Goal: Task Accomplishment & Management: Use online tool/utility

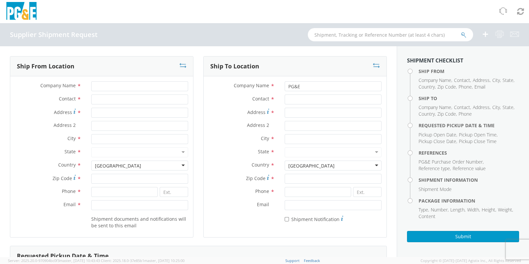
click at [143, 211] on div "Email *" at bounding box center [101, 206] width 183 height 13
click at [152, 206] on input "Email *" at bounding box center [139, 205] width 97 height 10
paste input "@solarturbines.com,"
click at [76, 211] on div "Shipment documents and notifications will be sent to this email" at bounding box center [101, 222] width 183 height 16
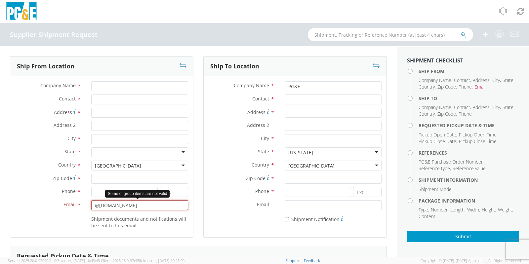
click at [91, 204] on input "@solarturbines.com" at bounding box center [139, 205] width 97 height 10
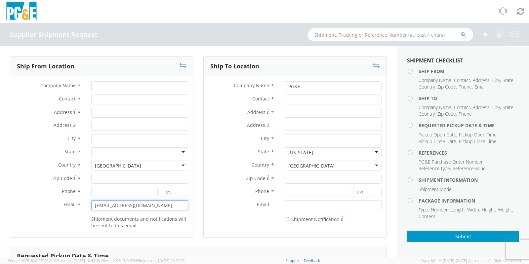
type input "test@solarturbines.com"
click at [66, 211] on div "Shipment documents and notifications will be sent to this email" at bounding box center [101, 222] width 183 height 16
click at [150, 205] on input "test@solarturbines.com" at bounding box center [139, 205] width 97 height 10
click at [152, 211] on label "Shipment documents and notifications will be sent to this email" at bounding box center [139, 222] width 97 height 14
click at [153, 206] on input "test@solarturbines.com" at bounding box center [139, 205] width 97 height 10
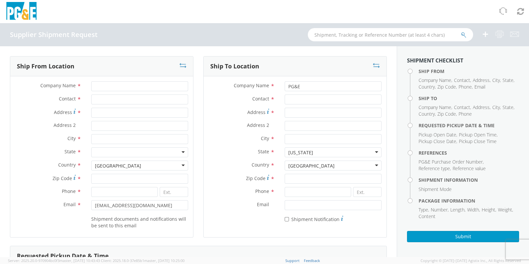
click at [154, 211] on label "Shipment documents and notifications will be sent to this email" at bounding box center [139, 222] width 97 height 14
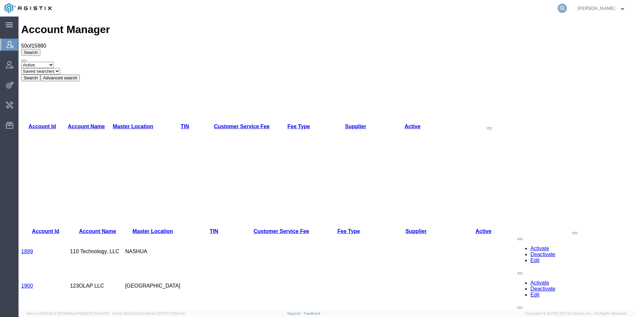
click at [567, 10] on icon at bounding box center [562, 8] width 9 height 9
paste input "Titan Services"
type input "Titan Services"
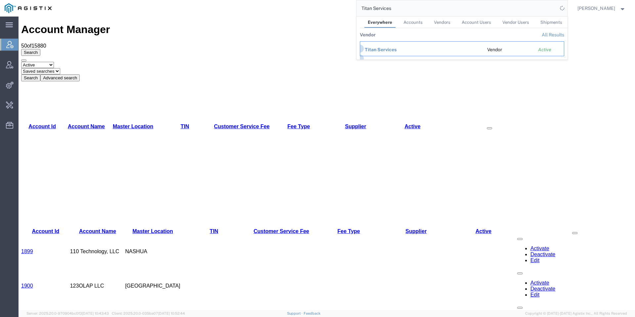
click at [402, 52] on div "Titan Services" at bounding box center [421, 49] width 113 height 7
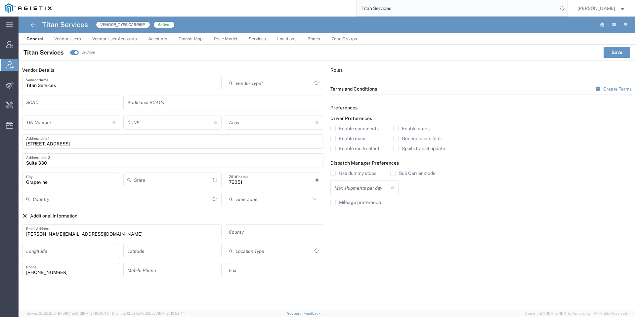
type input "Carrier"
type input "[US_STATE]"
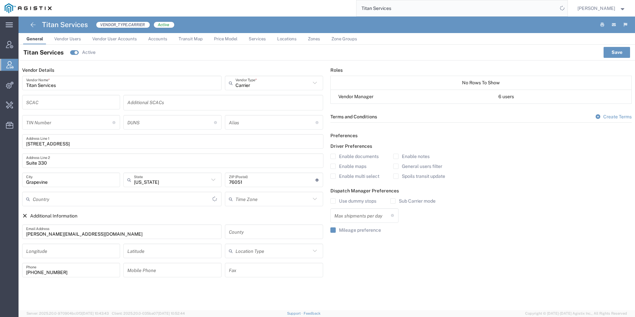
type input "[GEOGRAPHIC_DATA]"
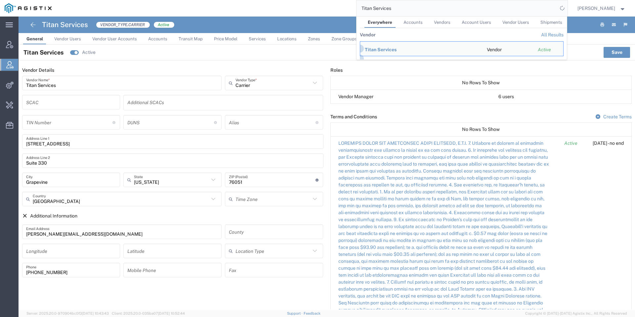
click at [65, 39] on span "Vendor Users" at bounding box center [67, 38] width 27 height 5
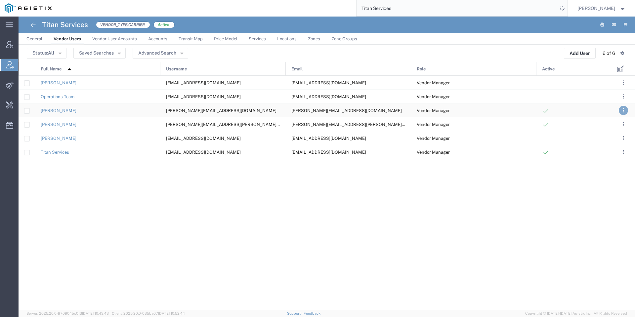
click at [623, 109] on span ". . ." at bounding box center [623, 110] width 1 height 8
click at [600, 160] on link "Clone User" at bounding box center [595, 161] width 29 height 5
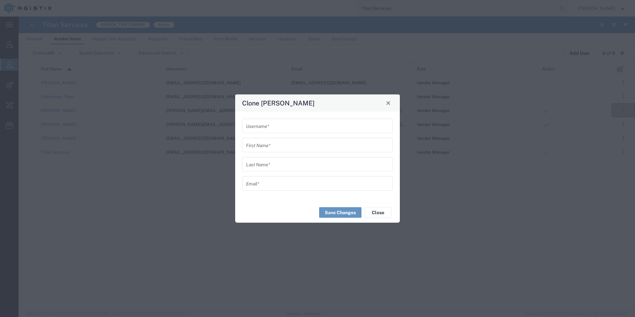
click at [303, 151] on div "First Name *" at bounding box center [317, 145] width 151 height 15
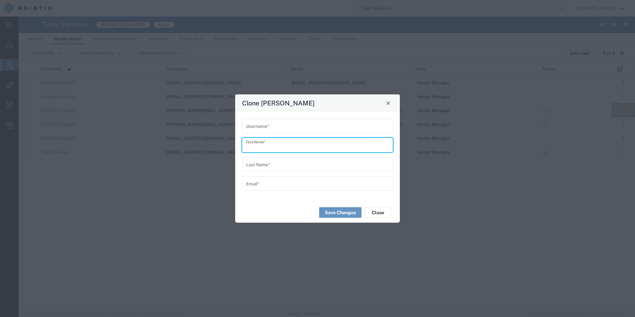
paste input "Sam Carr"
type input "Sam Carr"
click at [280, 163] on input "text" at bounding box center [317, 164] width 143 height 12
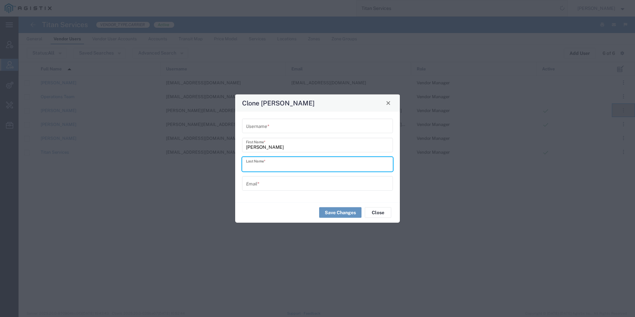
paste input "Sam Carr"
click at [255, 166] on input "Sam Carr" at bounding box center [317, 164] width 143 height 12
click at [251, 166] on input "Sam Carr" at bounding box center [317, 164] width 143 height 12
click at [251, 166] on input "Carr" at bounding box center [317, 164] width 143 height 12
type input "Carr"
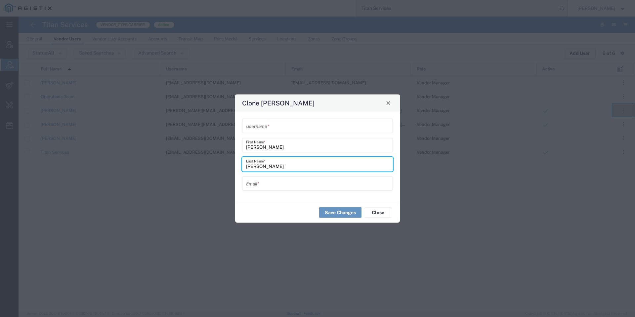
click at [265, 148] on input "Sam Carr" at bounding box center [317, 145] width 143 height 12
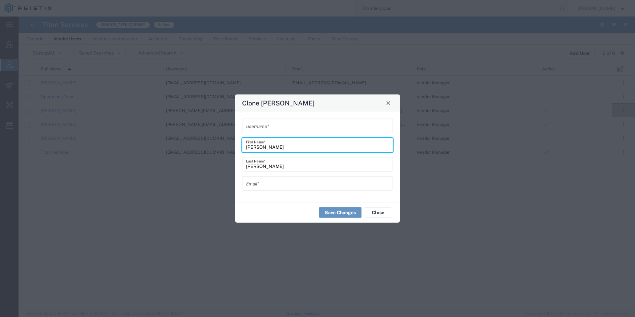
click at [265, 148] on input "Sam Carr" at bounding box center [317, 145] width 143 height 12
click at [248, 149] on input "Sam" at bounding box center [317, 145] width 143 height 12
click at [247, 149] on input "Sam" at bounding box center [317, 145] width 143 height 12
click at [246, 149] on input "Sam" at bounding box center [317, 145] width 143 height 12
type input "Sam"
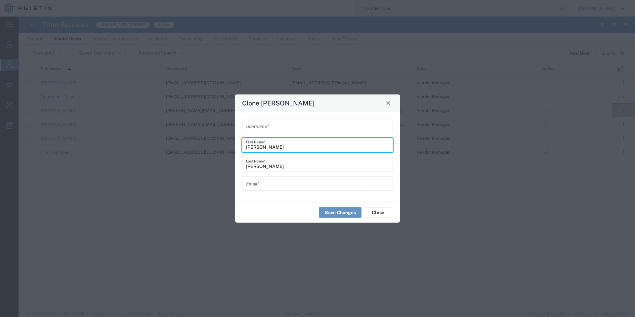
click at [265, 166] on input "Carr" at bounding box center [317, 164] width 143 height 12
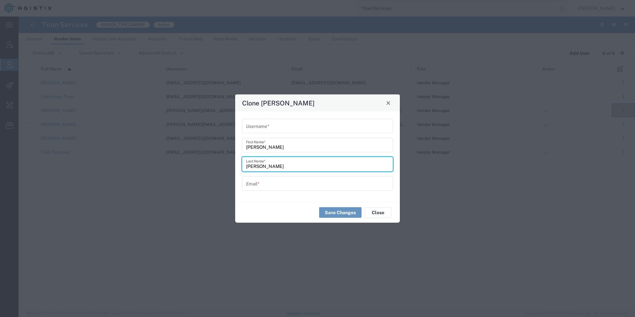
click at [246, 168] on input "Carr" at bounding box center [317, 164] width 143 height 12
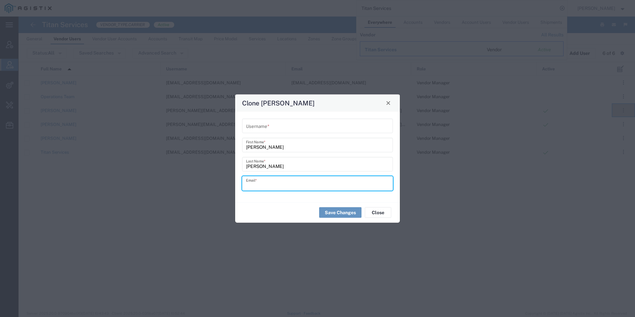
click at [297, 181] on input "text" at bounding box center [317, 184] width 143 height 12
paste input "sam@titanservices.com"
type input "sam@titanservices.com"
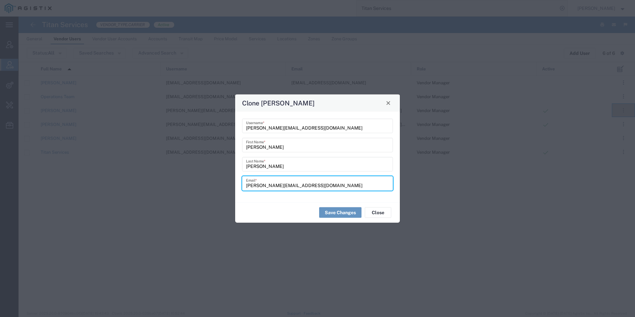
click at [247, 188] on input "sam@titanservices.com" at bounding box center [317, 184] width 143 height 12
type input "sam@titanservices.com"
click at [337, 206] on div "Save Changes Close" at bounding box center [317, 212] width 165 height 21
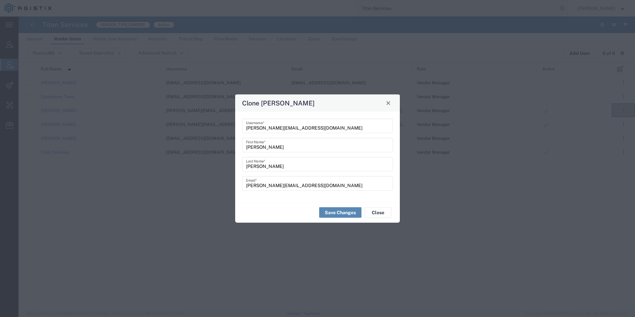
click at [338, 211] on button "Save Changes" at bounding box center [340, 212] width 42 height 11
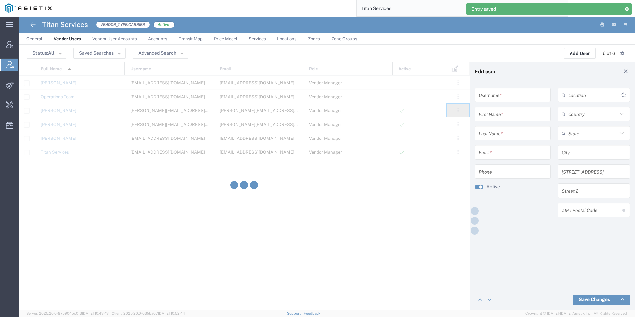
type input "sam@titanservices.com"
type input "Sam"
type input "Carr"
type input "sam@titanservices.com"
type input "817.714.1994"
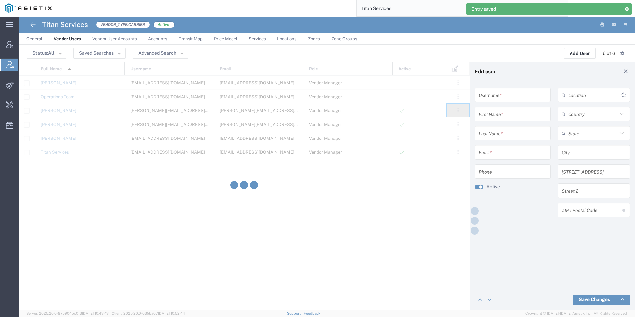
type input "[GEOGRAPHIC_DATA]"
type input "Grapevine"
type input "755 Port America Place"
type input "Suite 330"
type input "76051"
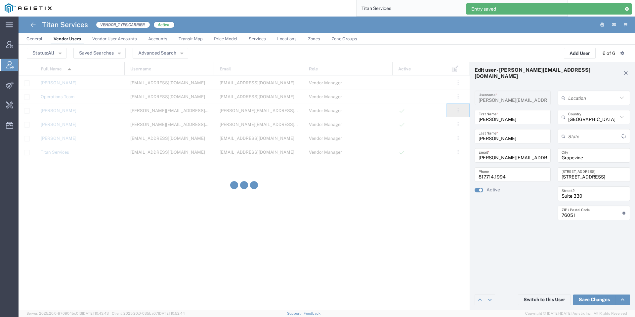
type input "[US_STATE]"
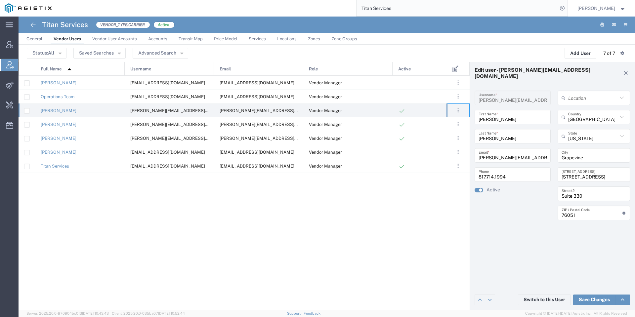
click at [539, 172] on input "817.714.1994" at bounding box center [513, 175] width 68 height 12
click at [590, 296] on link "Save Changes" at bounding box center [594, 300] width 42 height 11
click at [459, 105] on agx-ag-table-action-cell ". . . Edit Deactivate Manage Groups Clone User Send invite" at bounding box center [458, 110] width 22 height 13
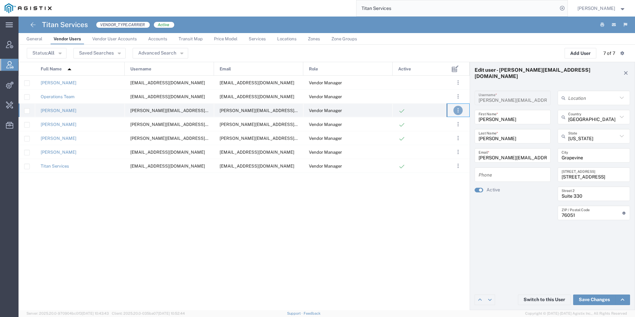
click at [458, 106] on span ". . ." at bounding box center [457, 110] width 1 height 8
click at [430, 133] on li "Edit" at bounding box center [436, 130] width 40 height 11
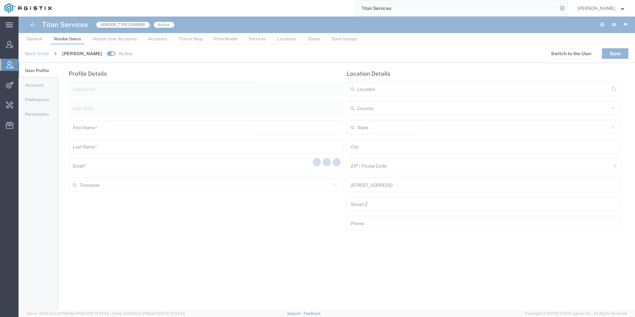
type input "sam@titanservices.com"
type input "Vendor Manager"
type input "Sam"
type input "Carr"
type input "sam@titanservices.com"
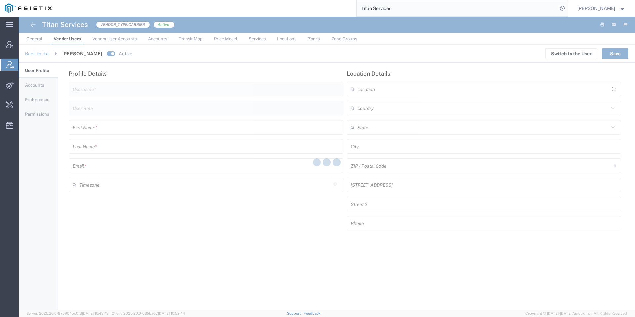
type input "[GEOGRAPHIC_DATA]"
type input "Grapevine"
type input "76051"
type input "755 Port America Place"
type input "Suite 330"
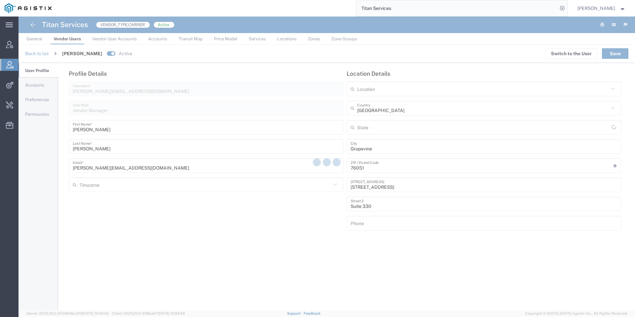
type input "[US_STATE]"
type input "America/Denver"
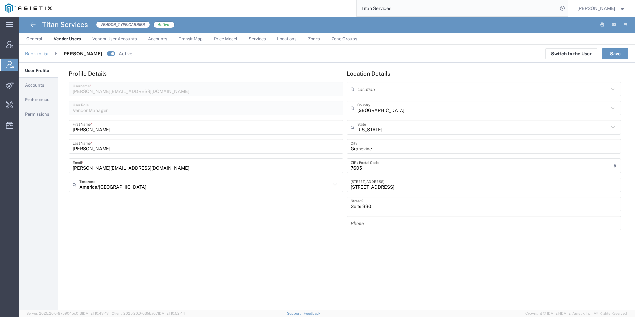
click at [35, 103] on link "Preferences" at bounding box center [39, 100] width 40 height 14
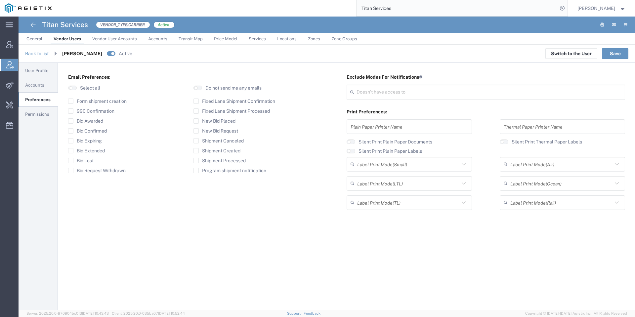
type input "Plain"
type input "Select"
type input "Plain"
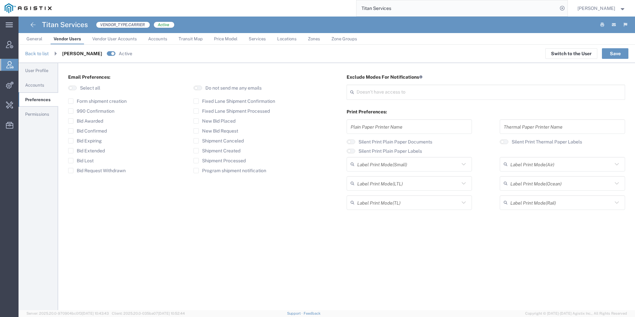
type input "Select"
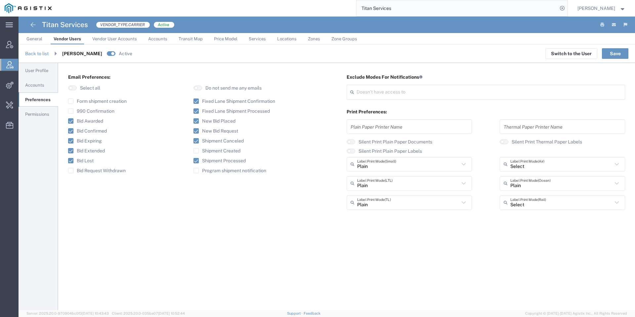
click at [116, 173] on label "Bid Request Withdrawn" at bounding box center [97, 170] width 58 height 5
click at [71, 171] on input "Bid Request Withdrawn" at bounding box center [71, 171] width 0 height 0
click at [105, 110] on label "990 Confirmation" at bounding box center [91, 110] width 46 height 5
click at [71, 111] on input "990 Confirmation" at bounding box center [71, 111] width 0 height 0
click at [614, 50] on button "Save" at bounding box center [615, 53] width 26 height 11
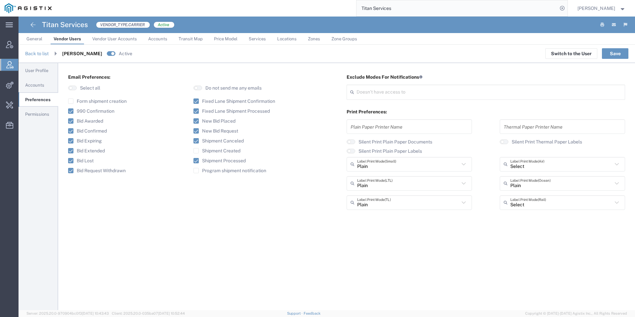
click at [42, 114] on span "Permissions" at bounding box center [37, 114] width 24 height 5
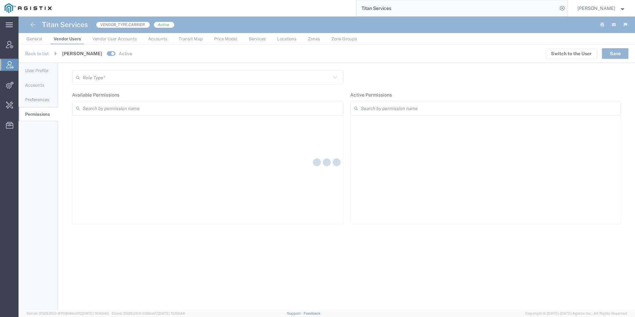
type input "Vendor Manager"
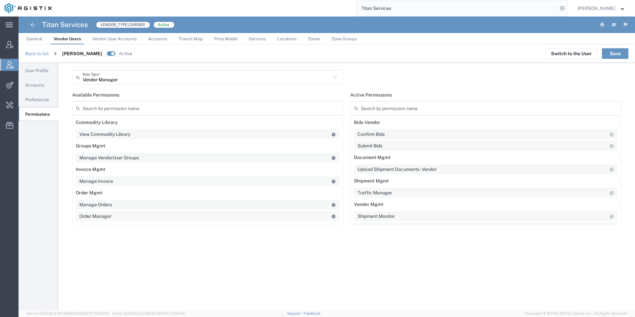
click at [45, 88] on link "Accounts" at bounding box center [39, 85] width 40 height 14
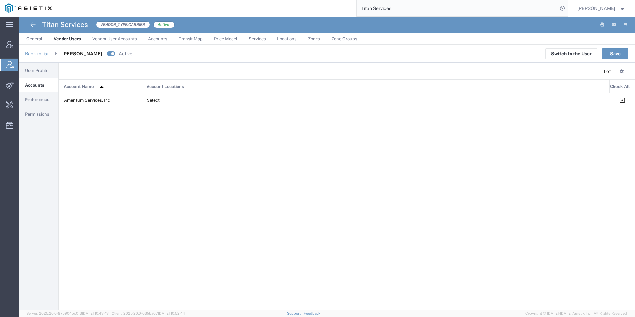
click at [44, 116] on span "Permissions" at bounding box center [37, 114] width 24 height 5
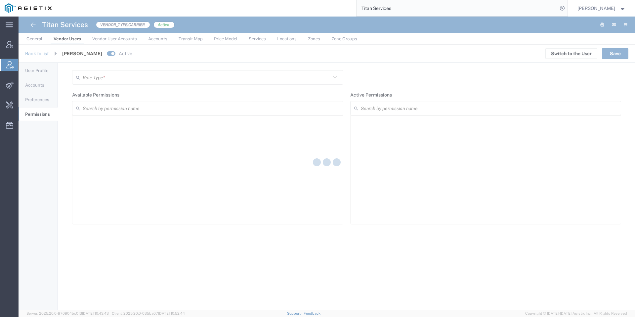
type input "Vendor Manager"
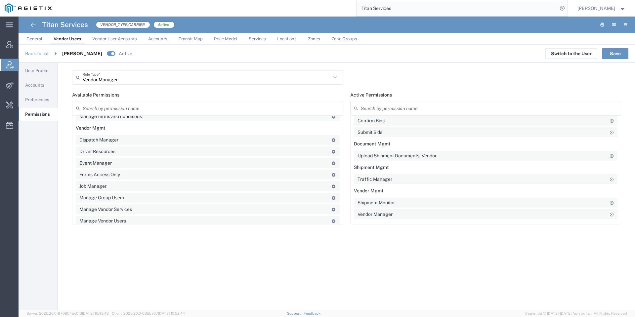
scroll to position [386, 0]
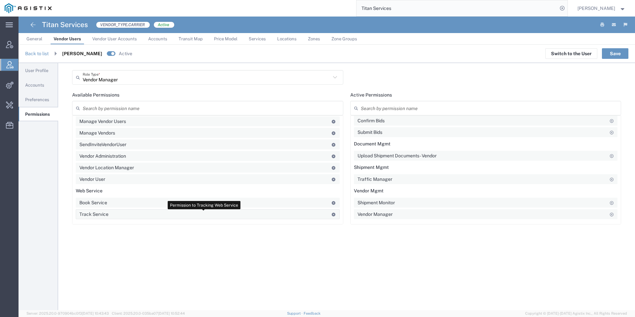
click at [331, 215] on icon at bounding box center [333, 215] width 5 height 4
click at [618, 49] on button "Save" at bounding box center [615, 53] width 26 height 11
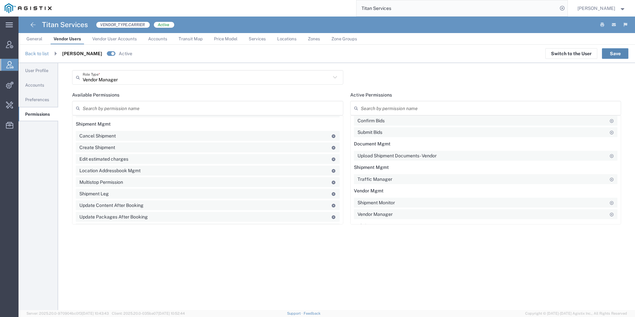
scroll to position [126, 0]
click at [331, 184] on icon at bounding box center [333, 184] width 5 height 4
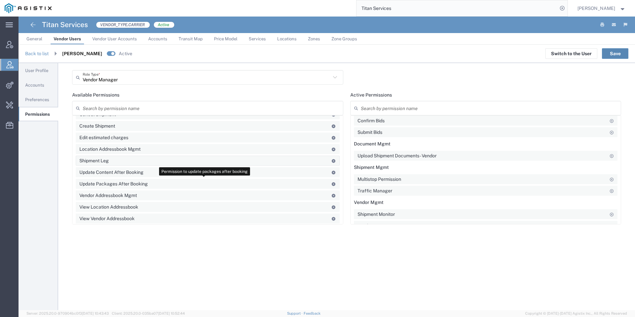
scroll to position [198, 0]
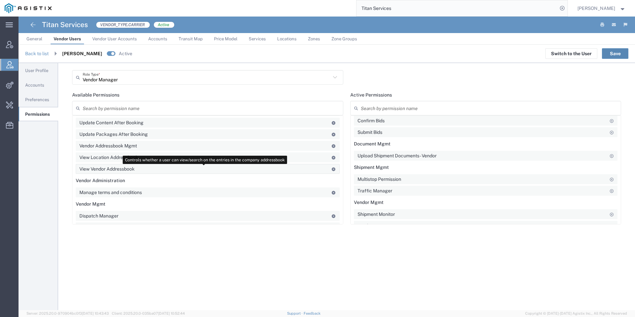
click at [331, 168] on icon at bounding box center [333, 169] width 5 height 4
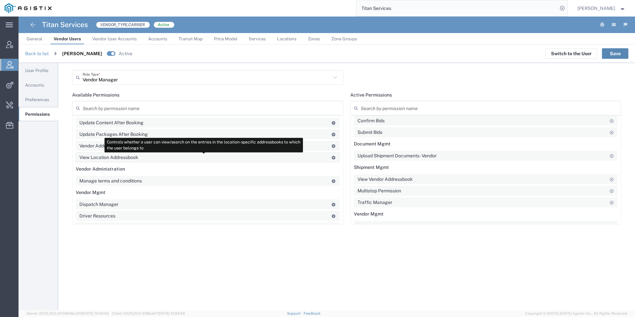
click at [331, 156] on icon at bounding box center [333, 158] width 5 height 4
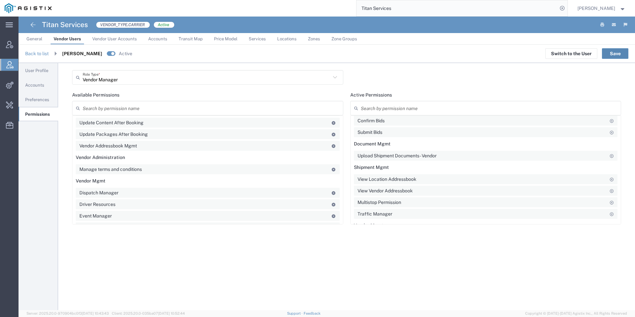
click at [611, 54] on button "Save" at bounding box center [615, 53] width 26 height 11
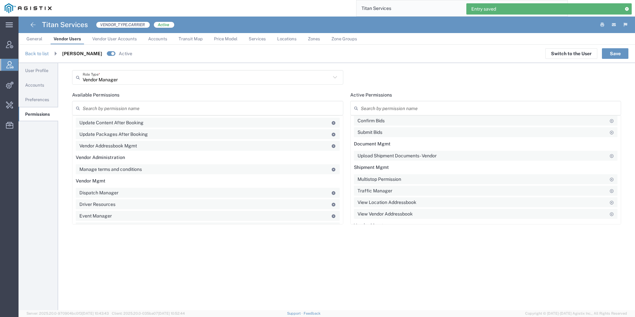
click at [44, 54] on link "Back to list" at bounding box center [36, 53] width 23 height 5
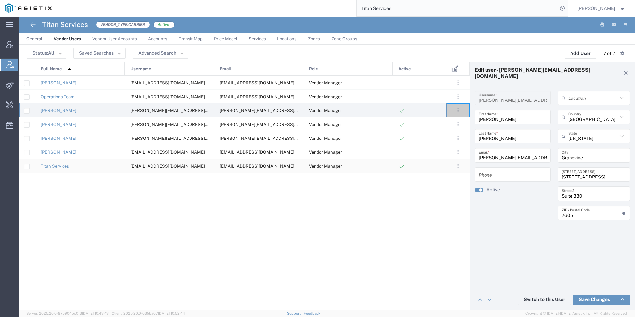
click at [453, 167] on agx-ag-table-action-cell ". . . Edit Deactivate Manage Groups Clone User Send invite" at bounding box center [457, 165] width 23 height 13
click at [458, 167] on span ". . ." at bounding box center [457, 166] width 1 height 8
click at [427, 186] on link "Edit" at bounding box center [423, 185] width 14 height 5
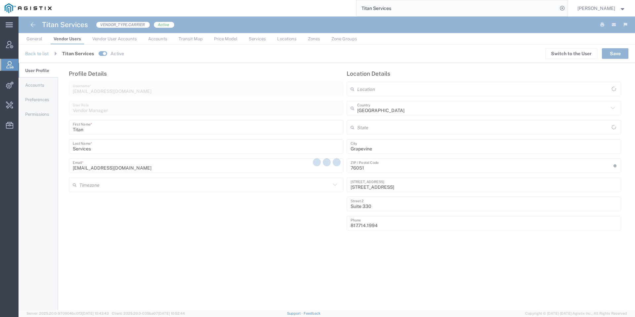
type input "America/Denver"
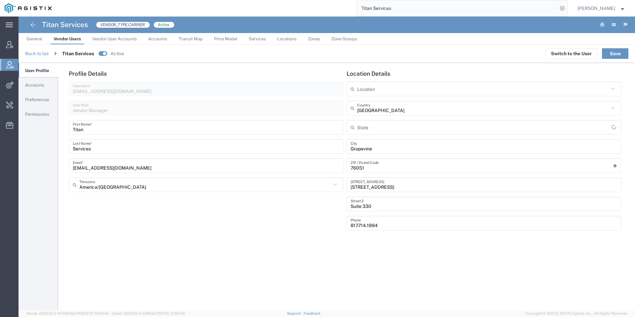
type input "[US_STATE]"
click at [42, 103] on link "Preferences" at bounding box center [39, 100] width 40 height 14
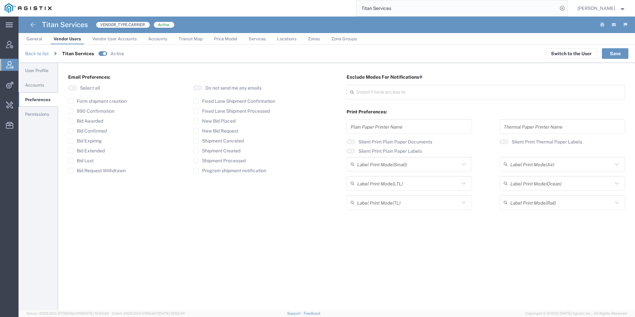
type input "Select"
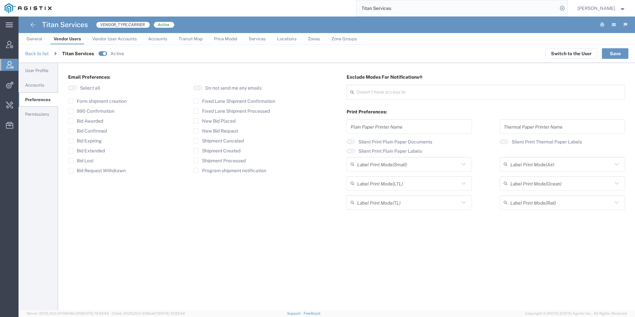
type input "Select"
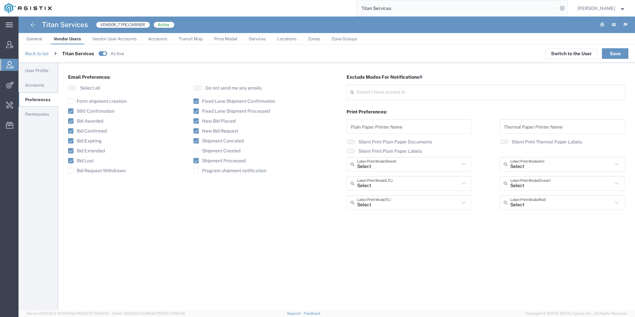
click at [106, 170] on label "Bid Request Withdrawn" at bounding box center [97, 170] width 58 height 5
click at [71, 171] on input "Bid Request Withdrawn" at bounding box center [71, 171] width 0 height 0
click at [617, 53] on button "Save" at bounding box center [615, 53] width 26 height 11
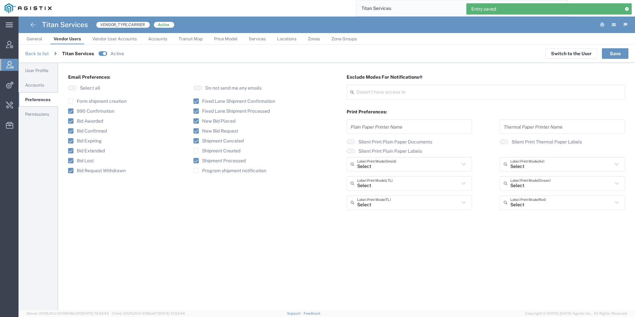
click at [44, 117] on link "Permissions" at bounding box center [39, 114] width 40 height 14
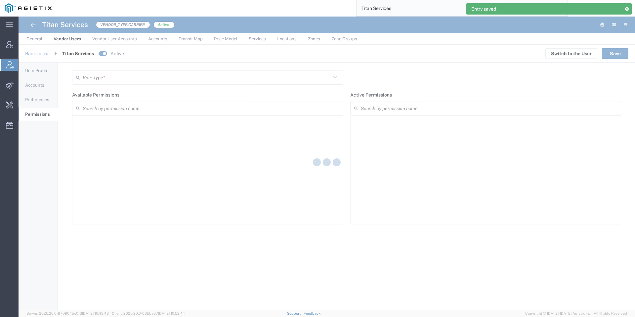
type input "Vendor Manager"
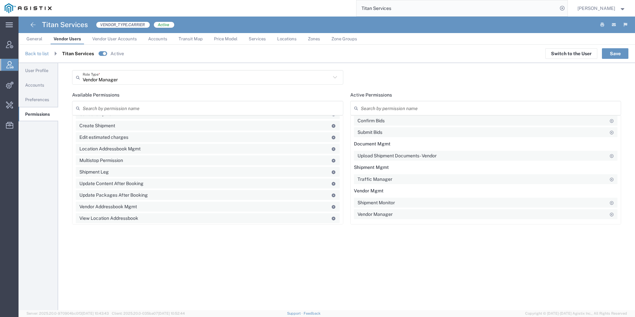
scroll to position [198, 0]
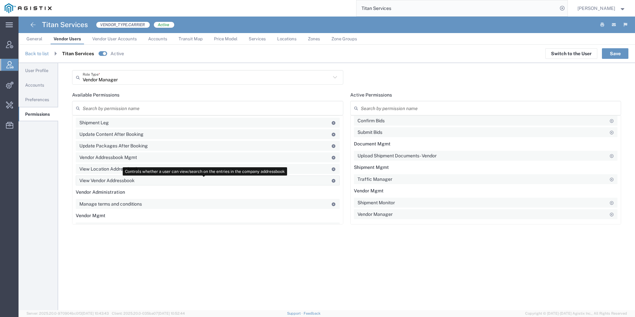
click at [331, 180] on icon at bounding box center [333, 181] width 5 height 4
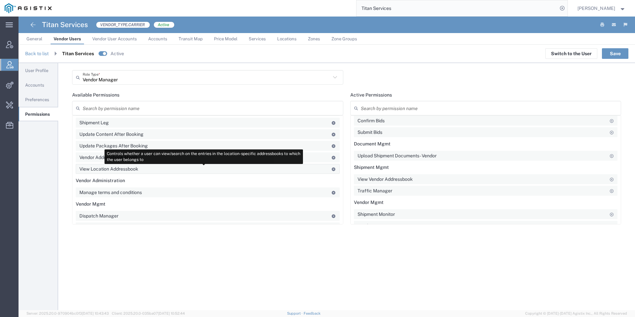
click at [331, 169] on icon at bounding box center [333, 169] width 5 height 4
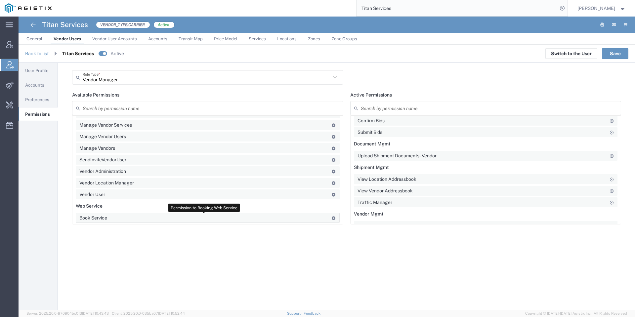
scroll to position [362, 0]
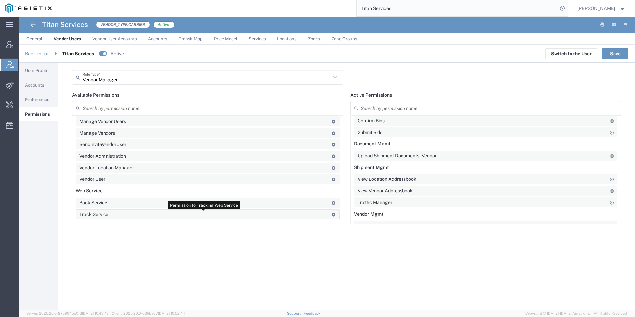
click at [331, 213] on icon at bounding box center [333, 215] width 5 height 4
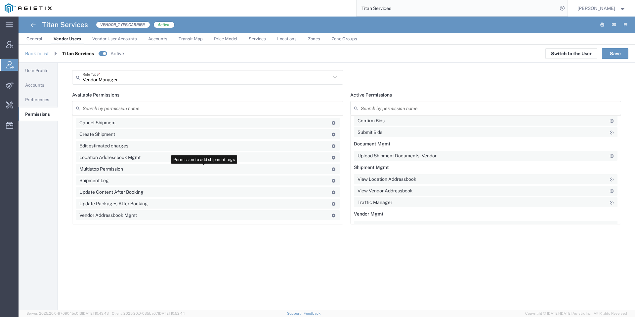
scroll to position [152, 0]
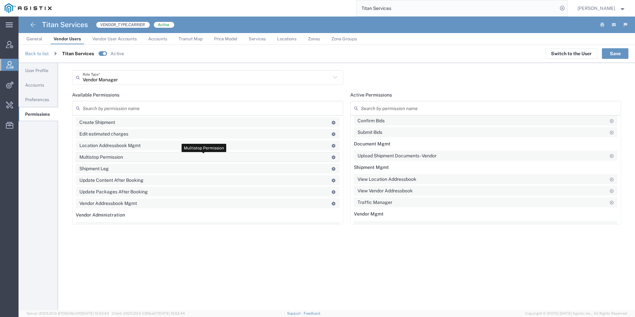
click at [331, 155] on icon at bounding box center [333, 157] width 5 height 4
click at [614, 50] on button "Save" at bounding box center [615, 53] width 26 height 11
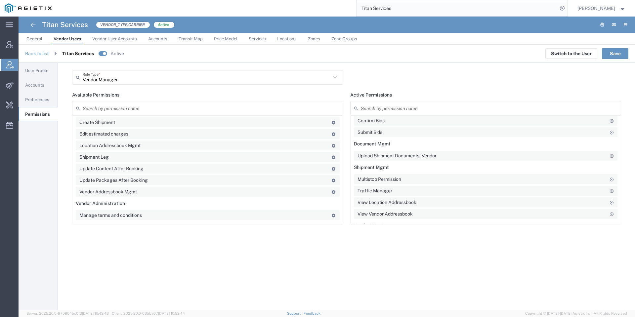
click at [39, 56] on div "Back to list" at bounding box center [36, 53] width 23 height 7
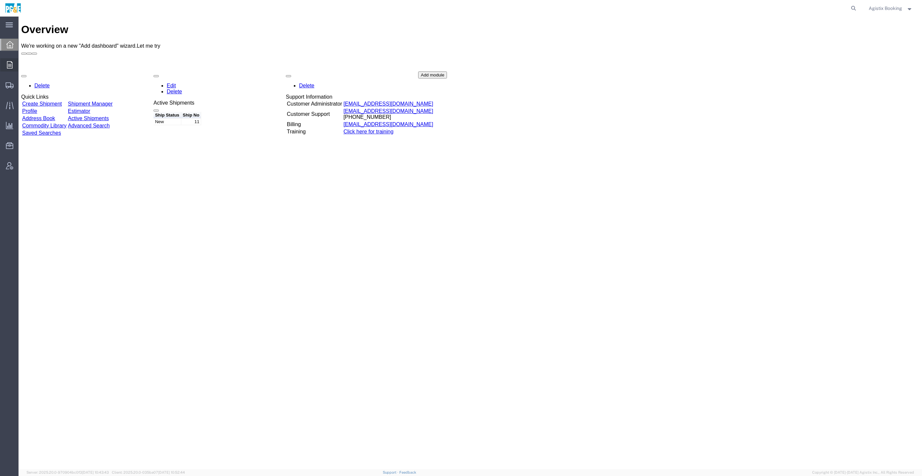
click at [13, 63] on div at bounding box center [9, 64] width 19 height 13
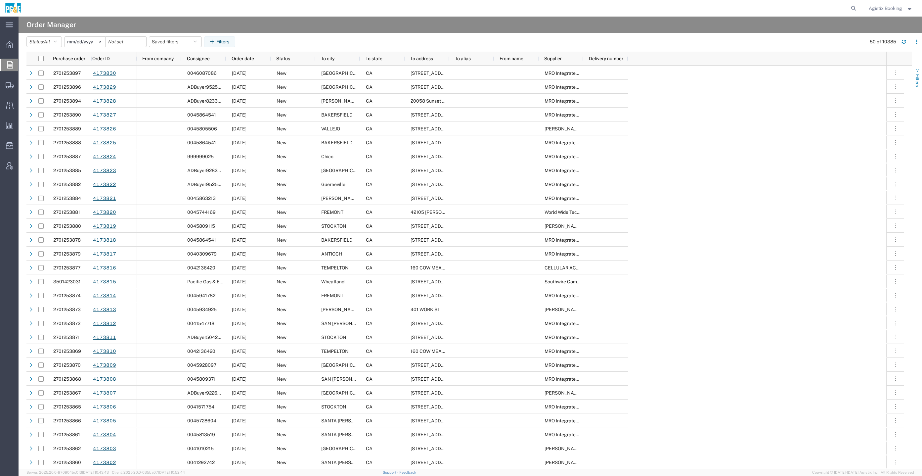
click at [913, 83] on button "Filters" at bounding box center [917, 78] width 10 height 36
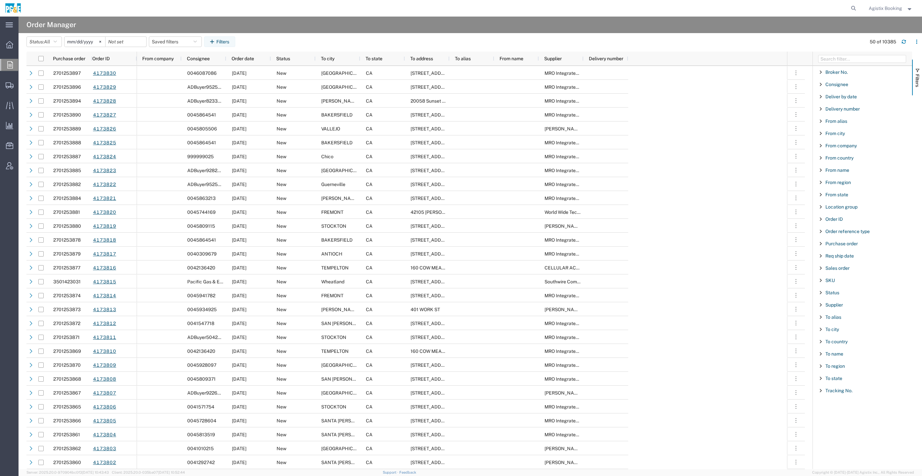
click at [850, 239] on div "Purchase order" at bounding box center [862, 243] width 99 height 12
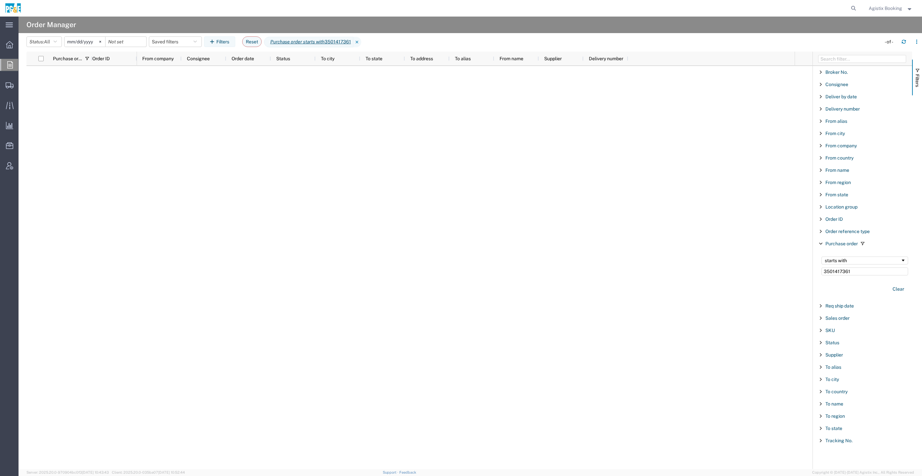
type input "3501417361"
click at [105, 44] on svg-icon at bounding box center [100, 42] width 10 height 10
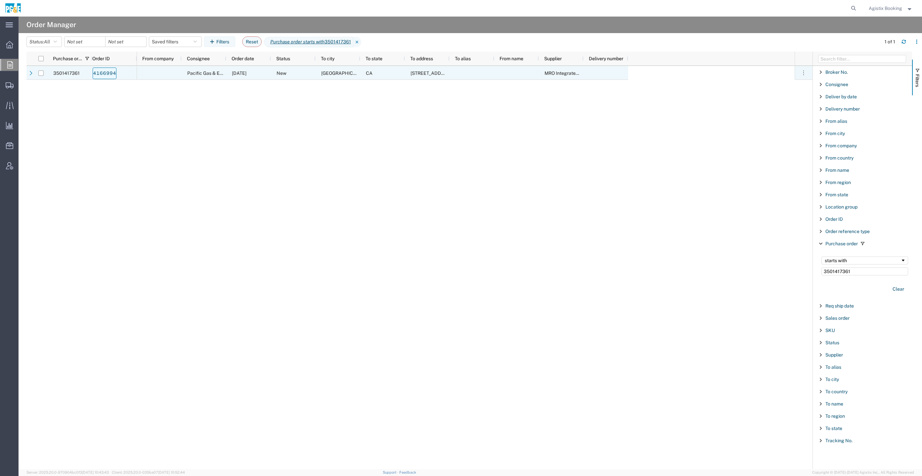
click at [109, 78] on link "4166994" at bounding box center [105, 73] width 24 height 12
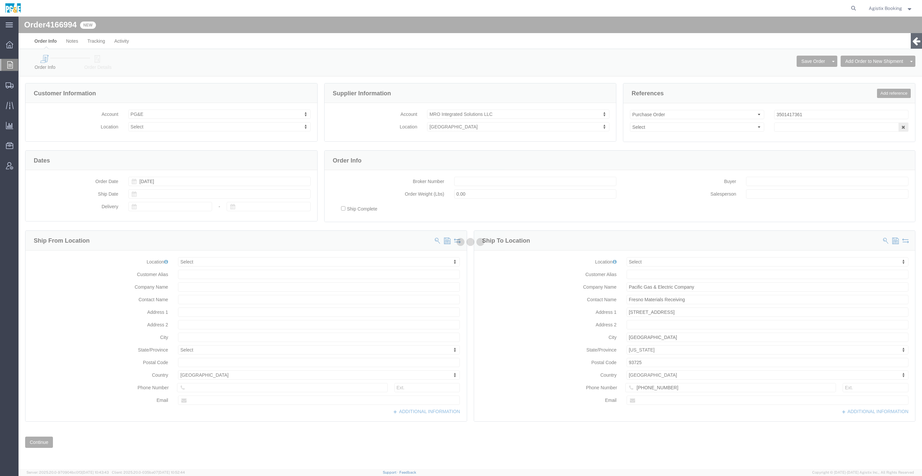
select select
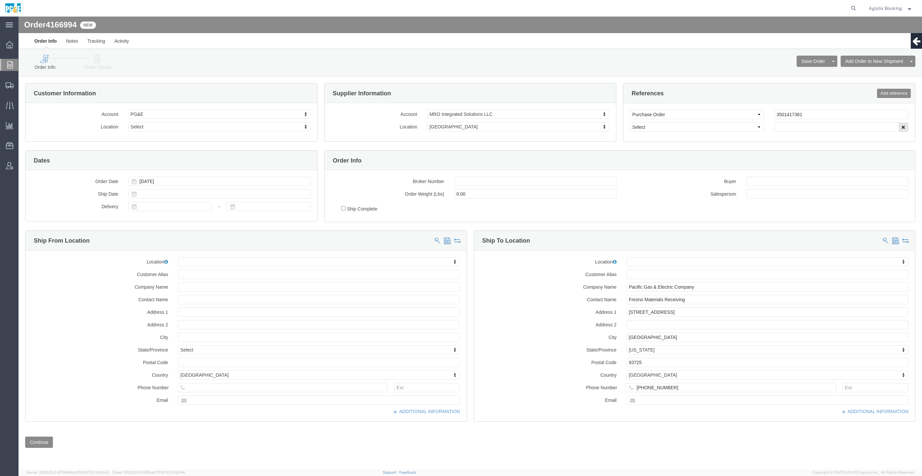
click link "Order Details"
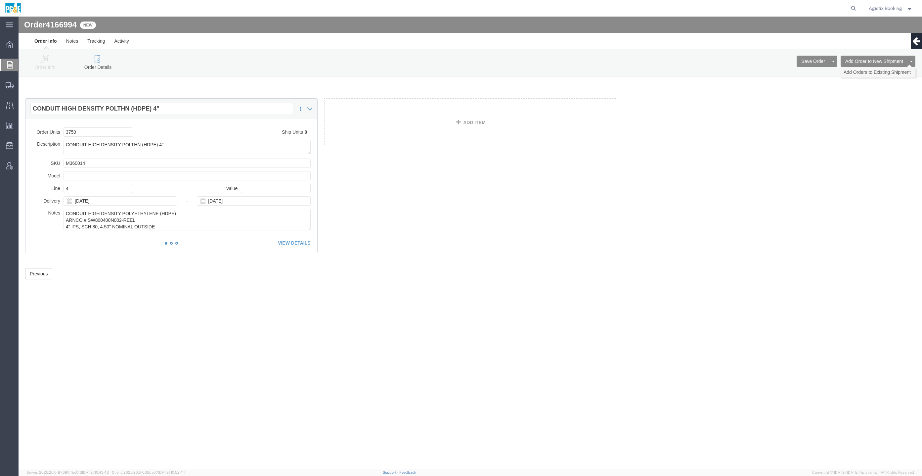
click link "Add Orders to Existing Shipment"
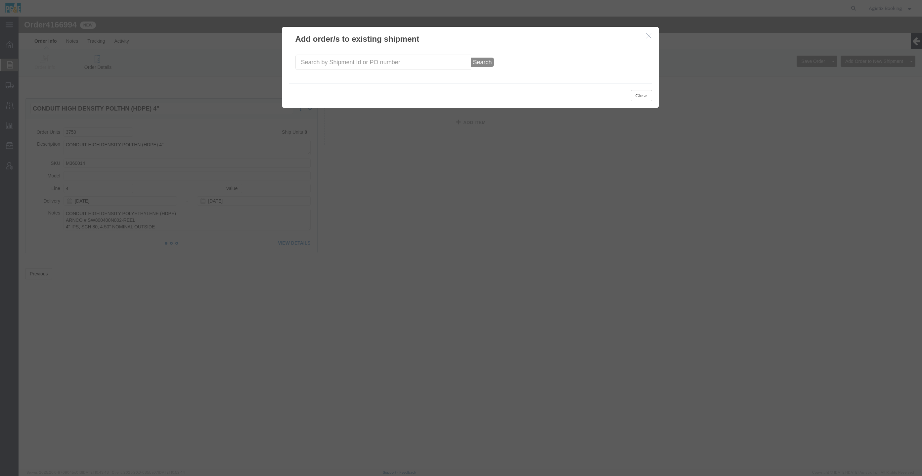
click div "Search"
click input "text"
paste input "57025110"
type input "57025110"
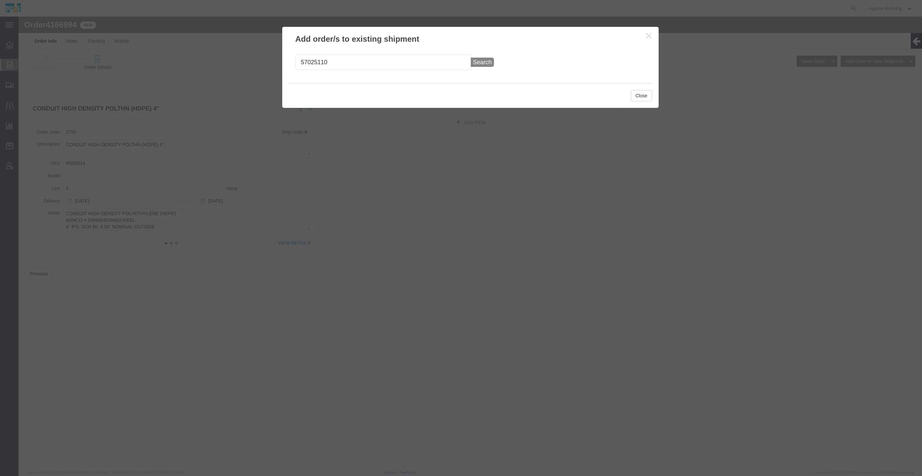
click button "Search"
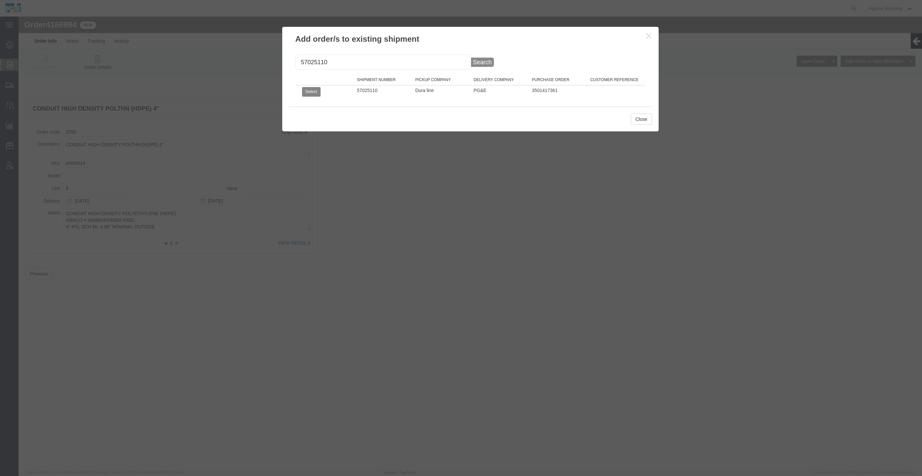
click button "Select"
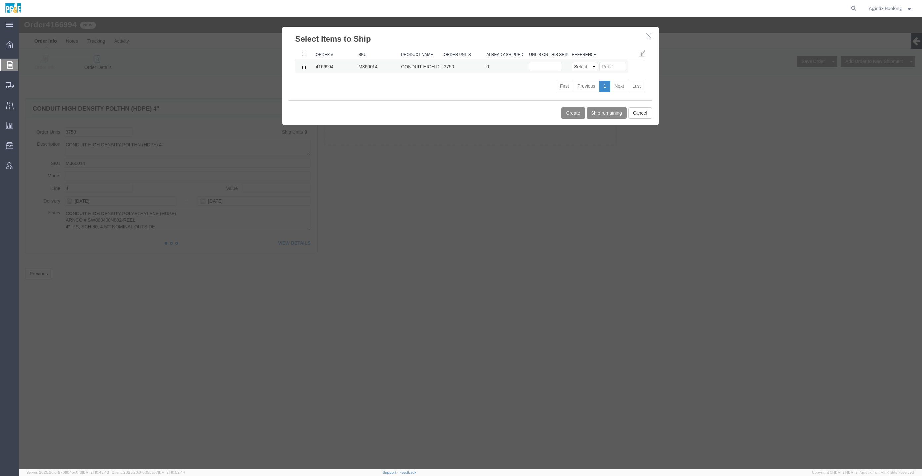
click input "checkbox"
checkbox input "true"
click input "6"
type input "6"
click div "Order # SKU Product Name Order Units Already Shipped Units on this shipment Ref…"
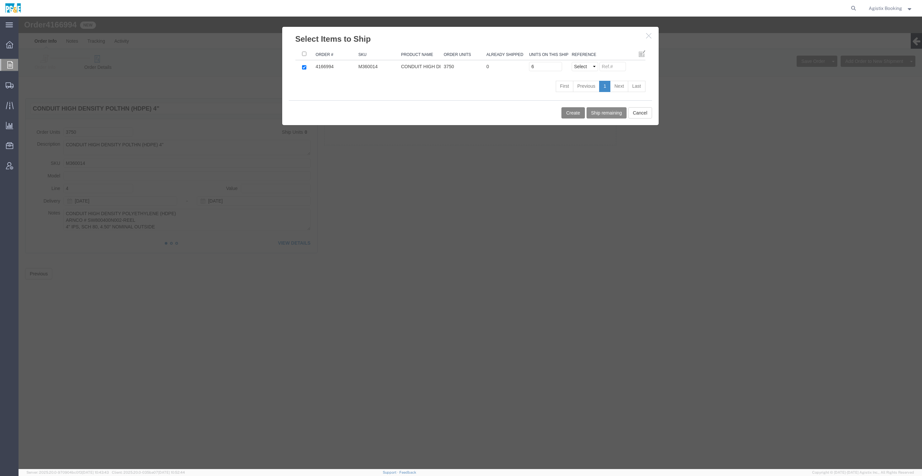
click button "Create"
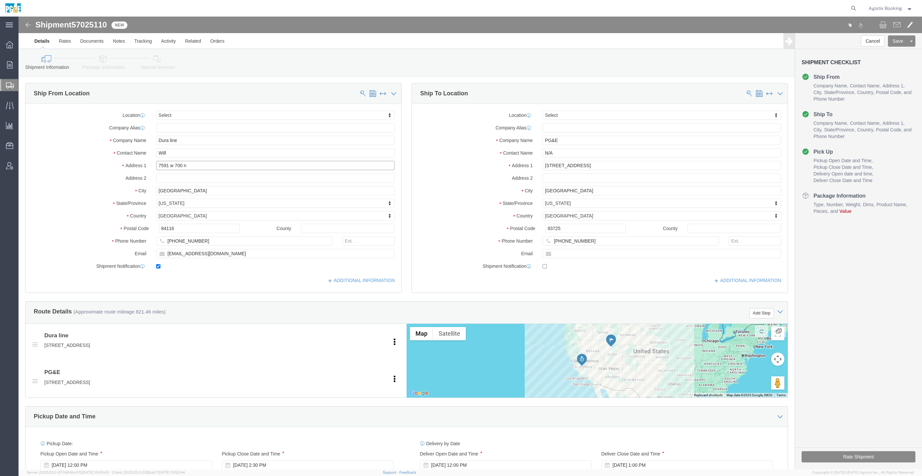
click input "7591 w 700 n"
click input "Dura line"
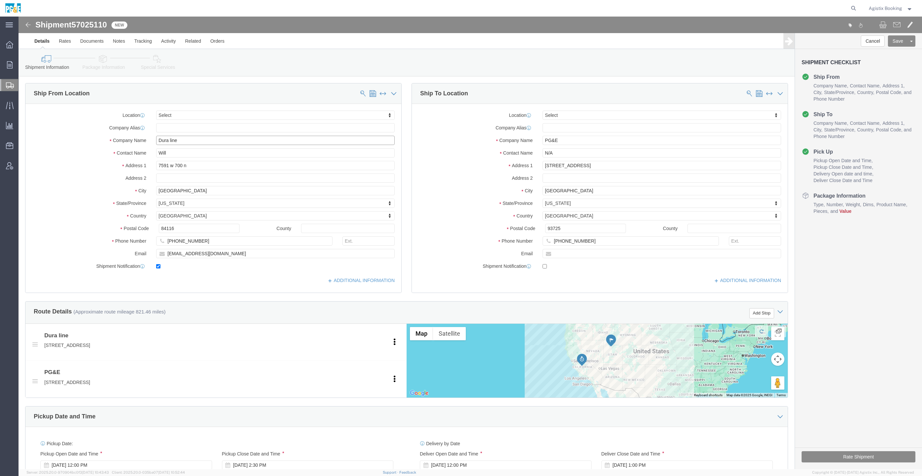
click input "Dura line"
paste input "-L"
type input "Dura-Line"
click input "7591 w 700 n"
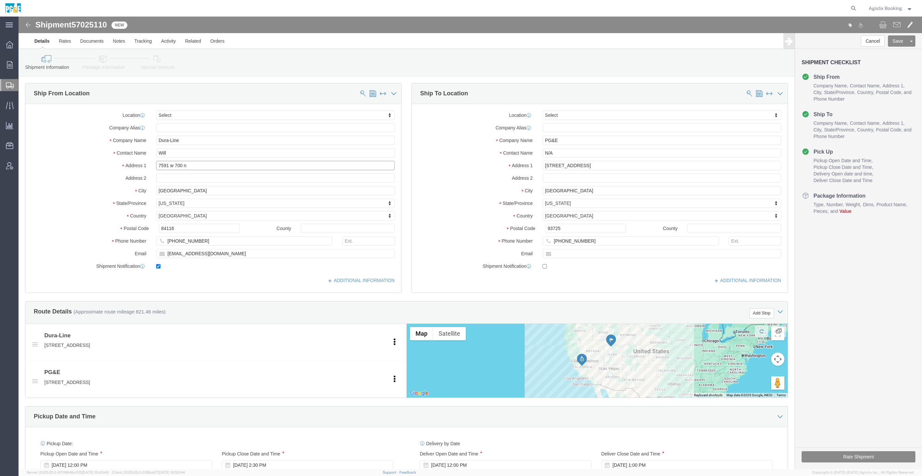
click input "7591 w 700 n"
paste input "W [STREET_ADDRESS]"
drag, startPoint x: 169, startPoint y: 147, endPoint x: 331, endPoint y: 147, distance: 162.0
click input "[STREET_ADDRESS]"
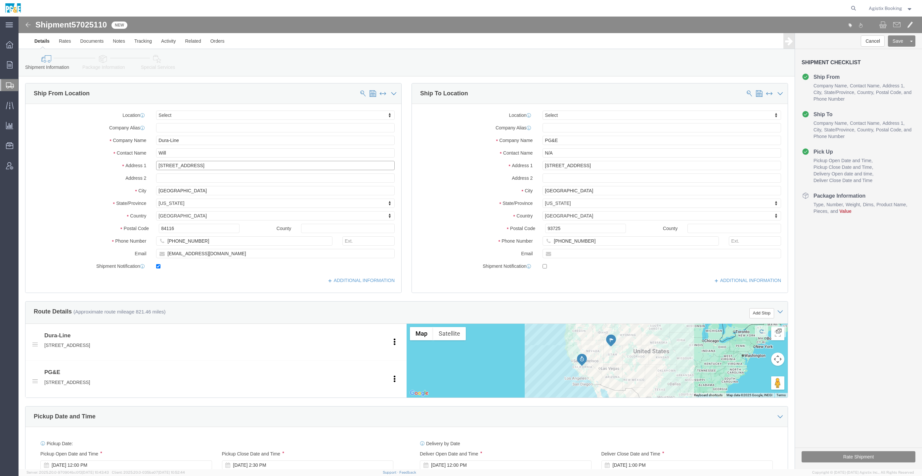
drag, startPoint x: 170, startPoint y: 151, endPoint x: 296, endPoint y: 153, distance: 125.7
click input "[STREET_ADDRESS]"
type input "7591 W 700 N"
click label "Address 2"
click div "Location Select Select My Profile Location (OBSOLETE) [GEOGRAPHIC_DATA] SC - GC…"
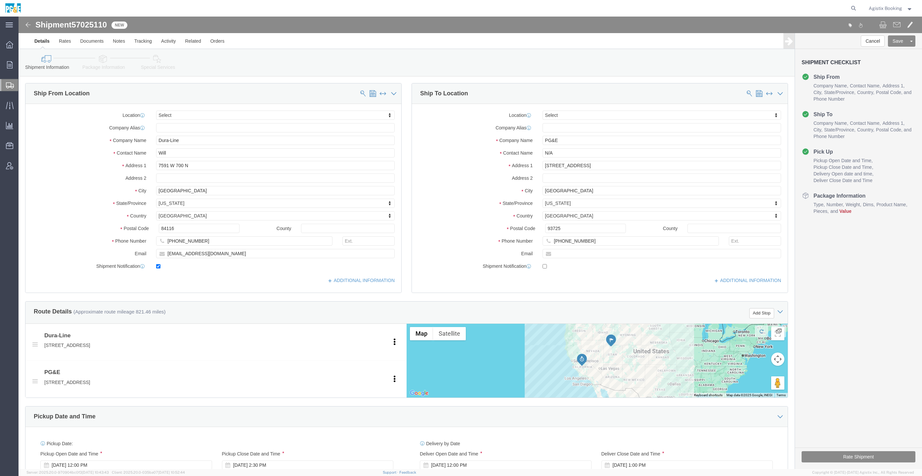
click div "Location Select Select My Profile Location (OBSOLETE) [GEOGRAPHIC_DATA] SC - GC…"
click input "N/A"
type input "Receiving"
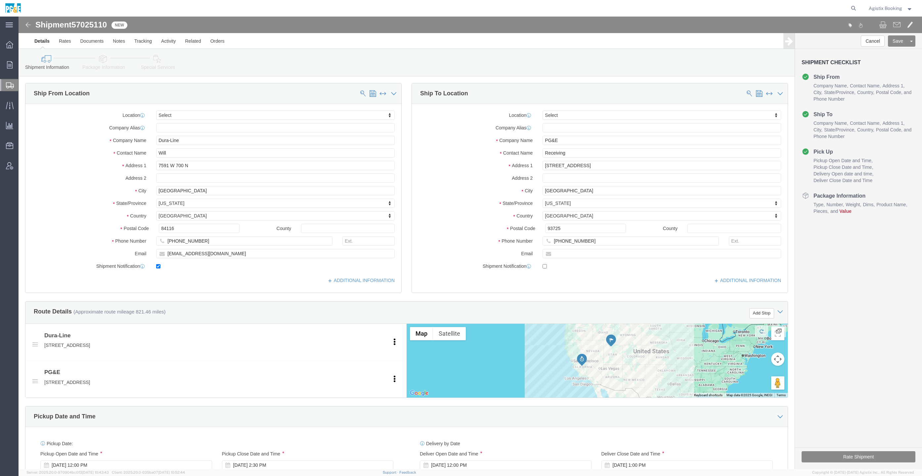
click label "Address 2"
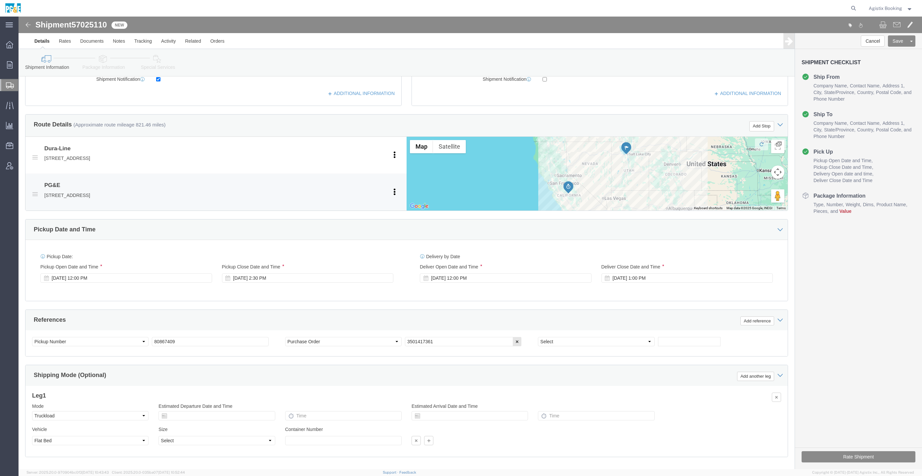
scroll to position [219, 0]
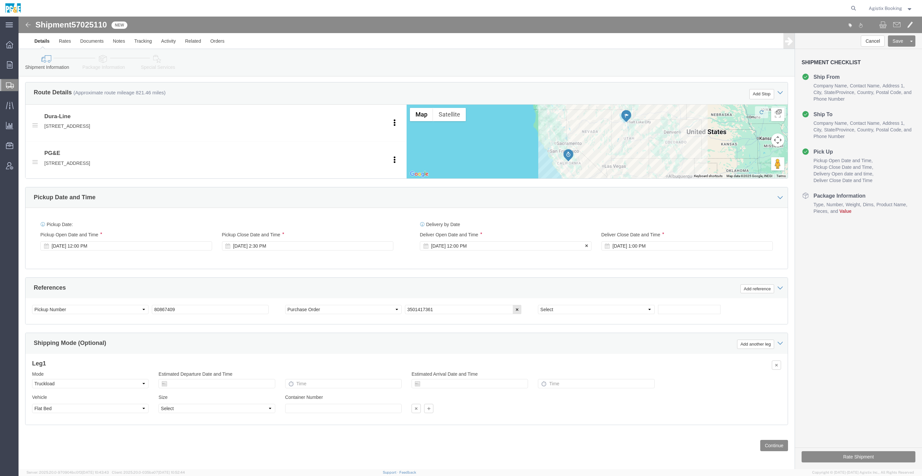
click div "[DATE] 12:00 PM"
click button "Apply"
click button "Continue"
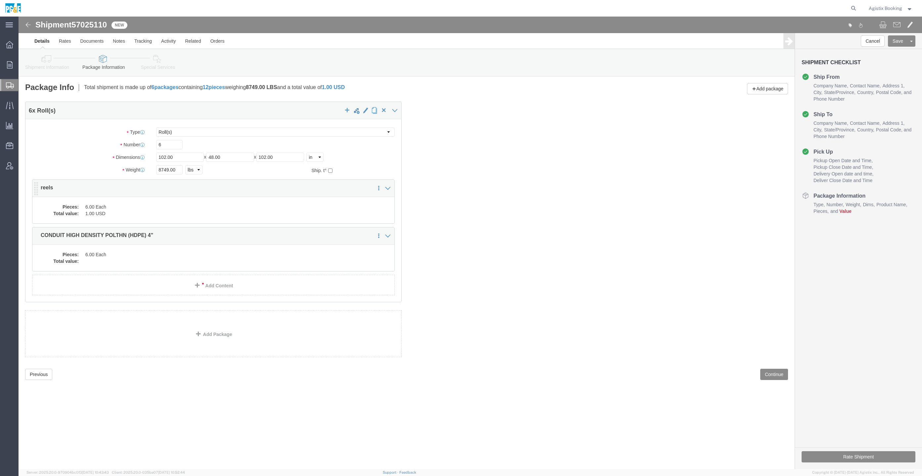
click div "Pieces: 6.00 Each Total value: 1.00 USD"
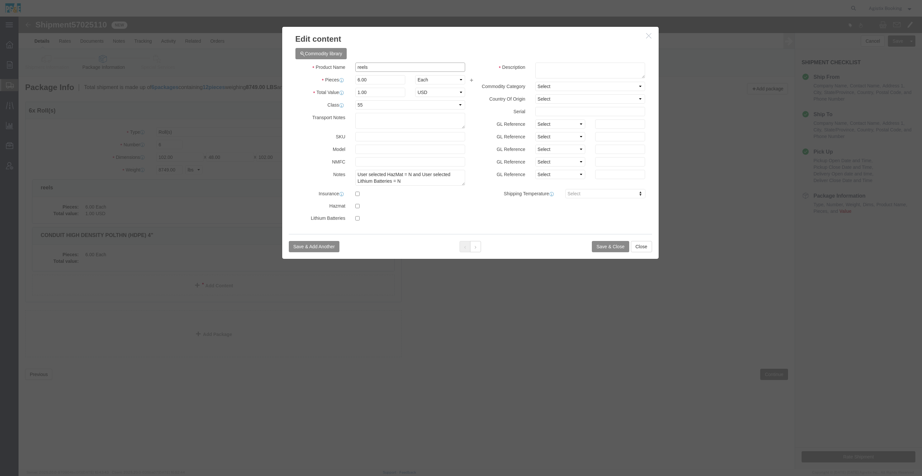
click input "reels"
click button
click input "CONDUIT HIGH DENSITY POLTHN (HDPE) 4""
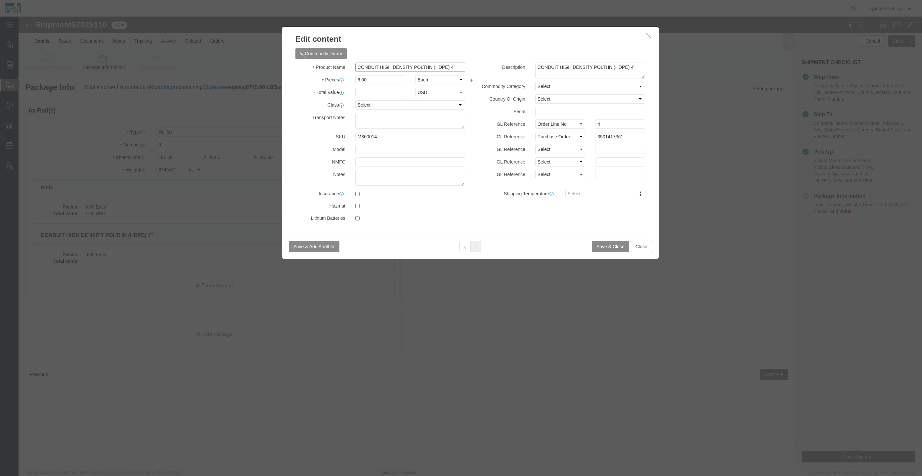
click input "CONDUIT HIGH DENSITY POLTHN (HDPE) 4""
paste input "reels"
type input "reels"
click input "text"
type input "1"
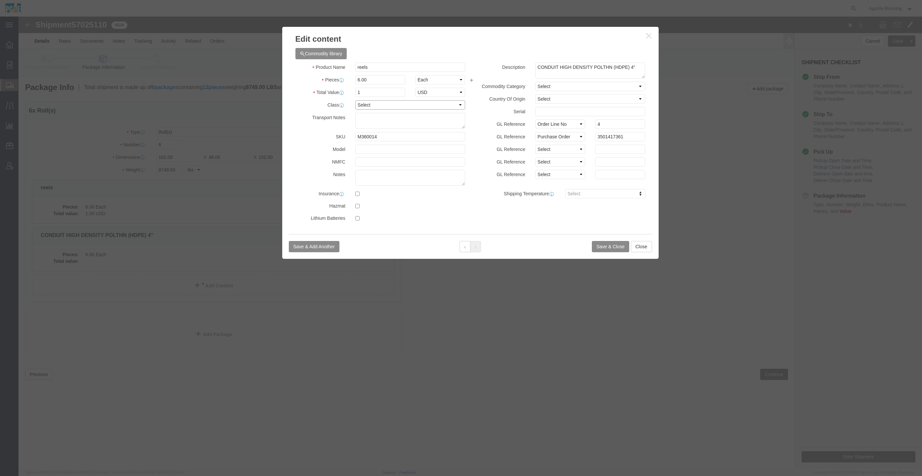
click select "Select 50 55 60 65 70 85 92.5 100 125 175 250 300 400"
select select "55"
click select "Select 50 55 60 65 70 85 92.5 100 125 175 250 300 400"
click div "Save & Add Another Save & Close Close"
click button "Save & Close"
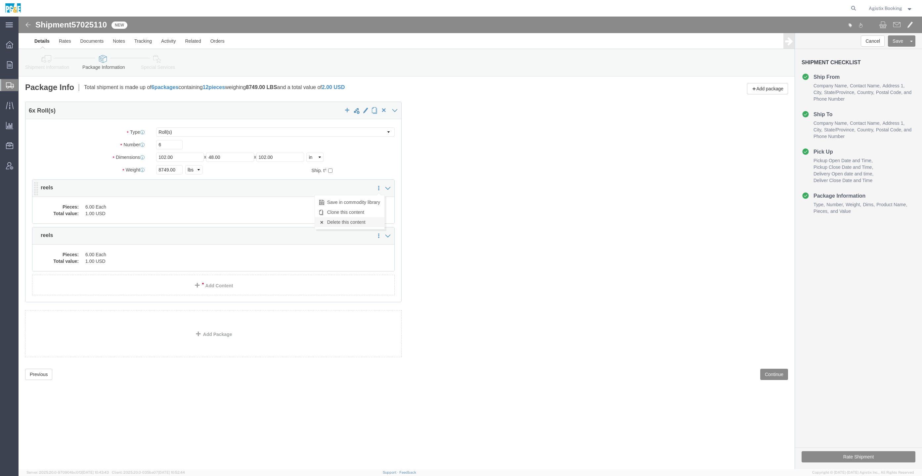
click link "Delete this content"
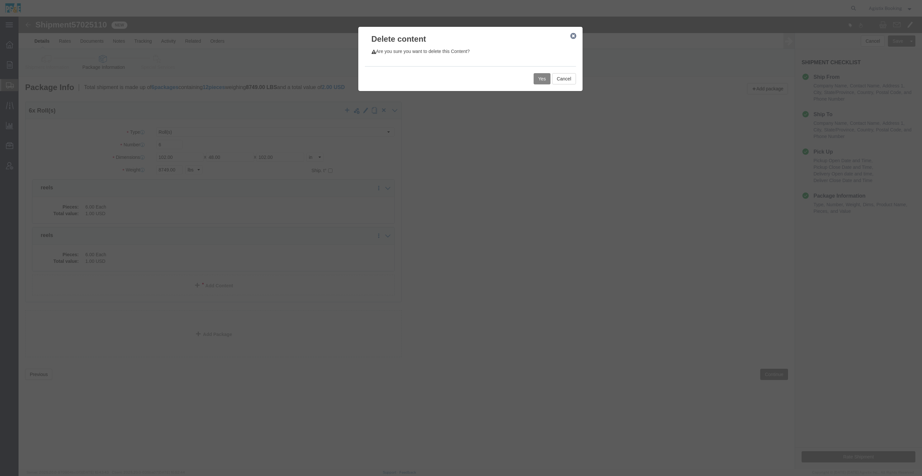
click button "Yes"
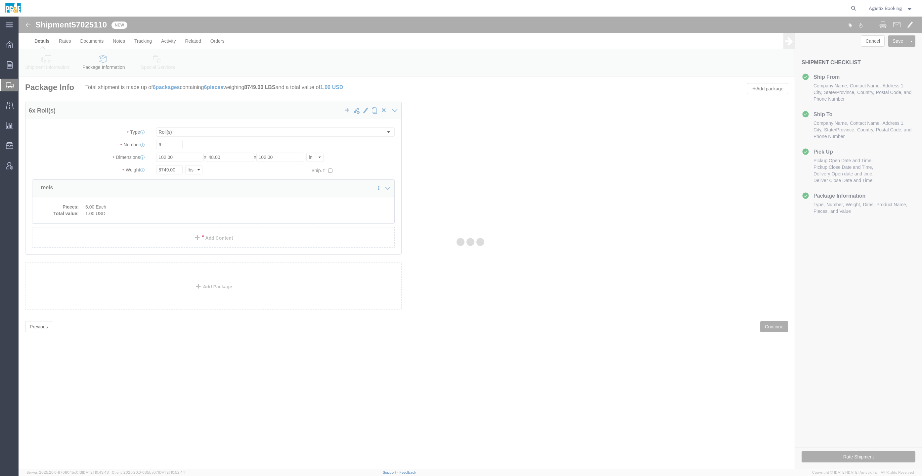
select select "ROLL"
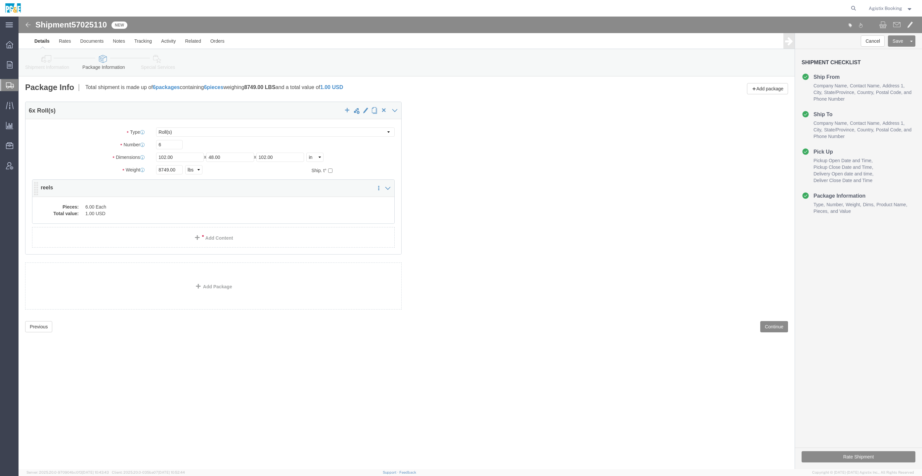
click dd "6.00 Each"
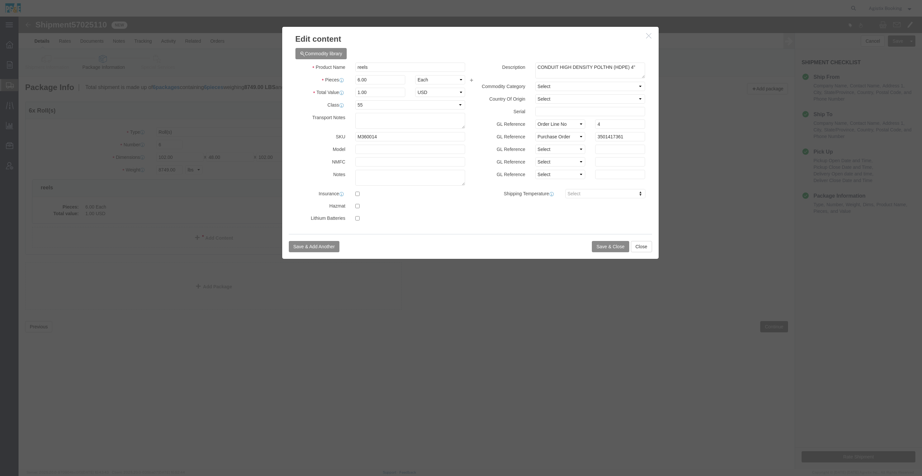
click div "Save & Add Another Save & Close Close"
click button "Save & Close"
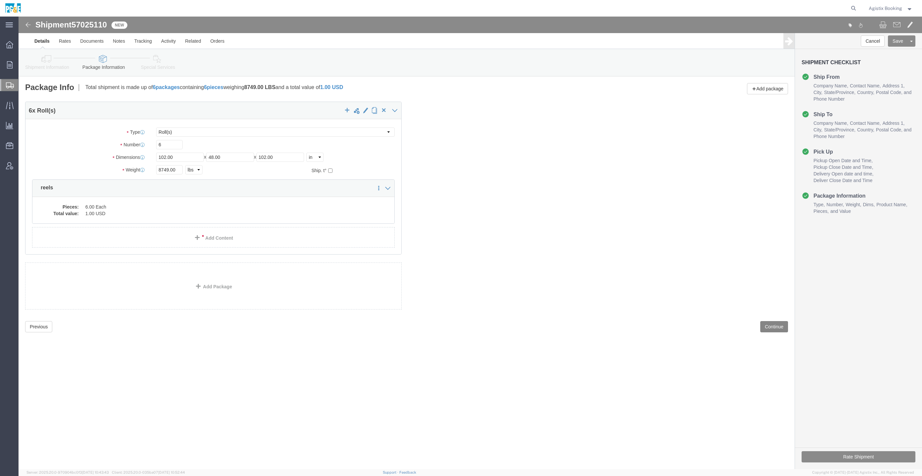
click button "Continue"
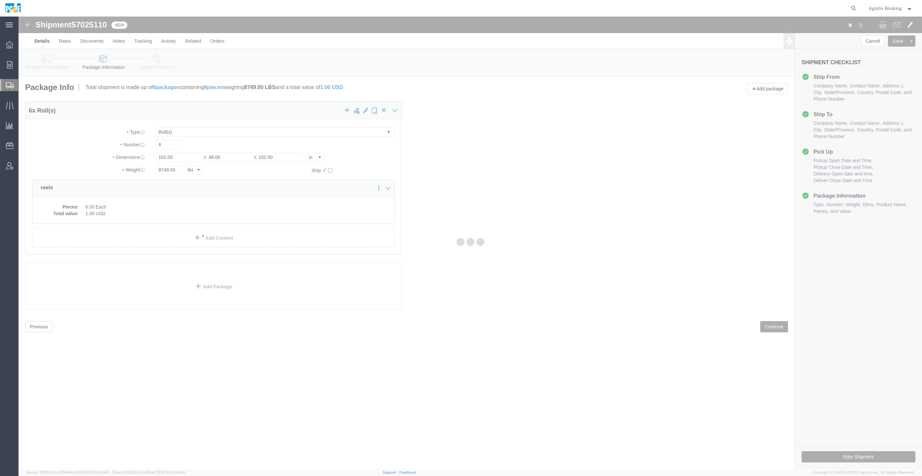
select select
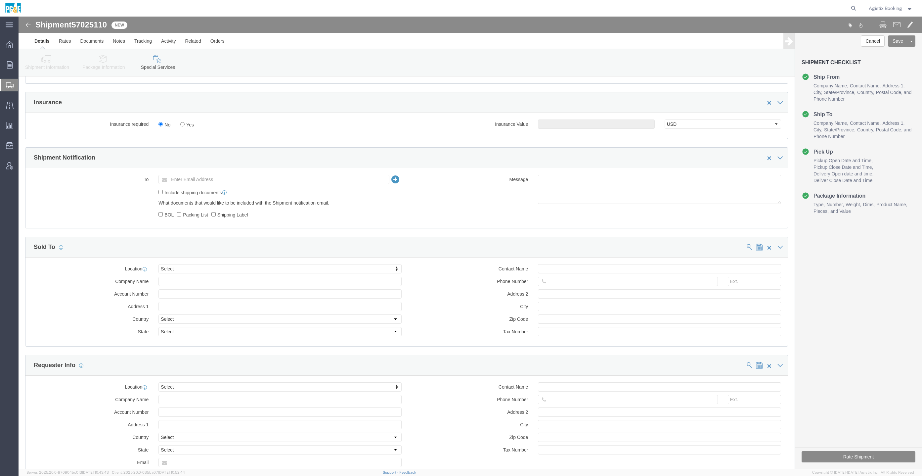
scroll to position [375, 0]
click textarea
paste textarea "Shipment #47913616 has been booked. Once confirmed by the carrier, the BOL will…"
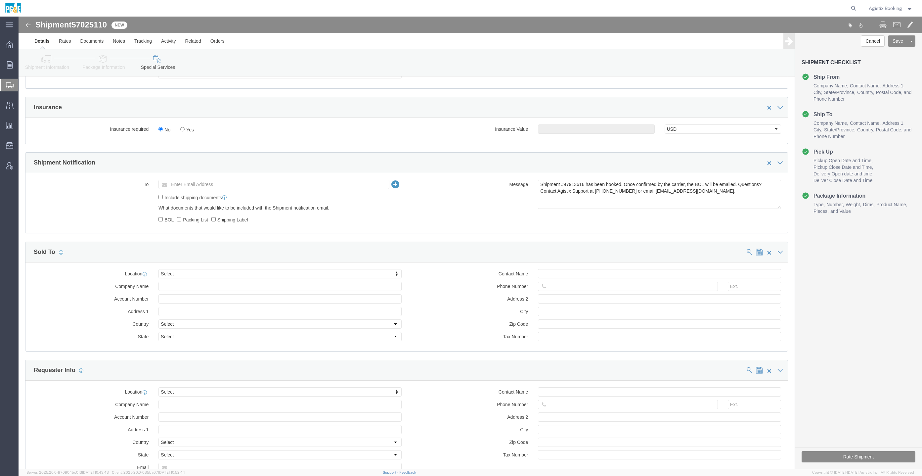
click span "57025110"
copy span "57025110"
click textarea "Shipment #47913616 has been booked. Once confirmed by the carrier, the BOL will…"
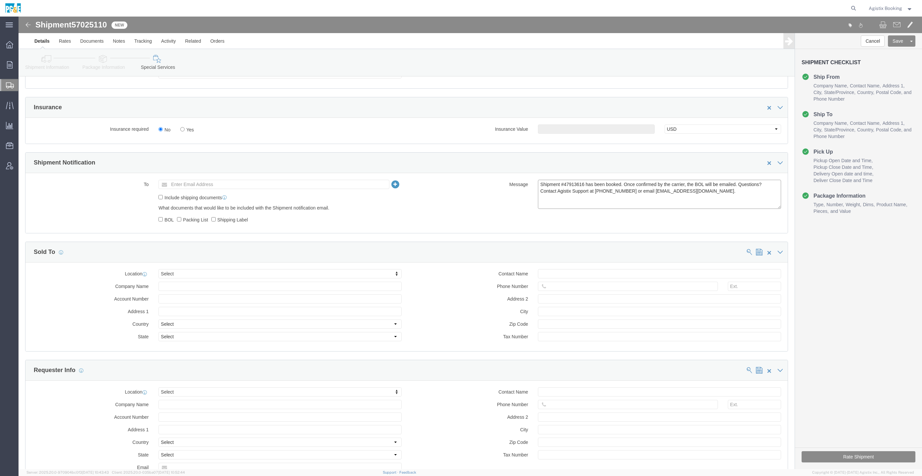
paste textarea "57025110"
type textarea "Shipment #57025110 has been booked. Once confirmed by the carrier, the BOL will…"
click button "Save"
click button "Rate Shipment"
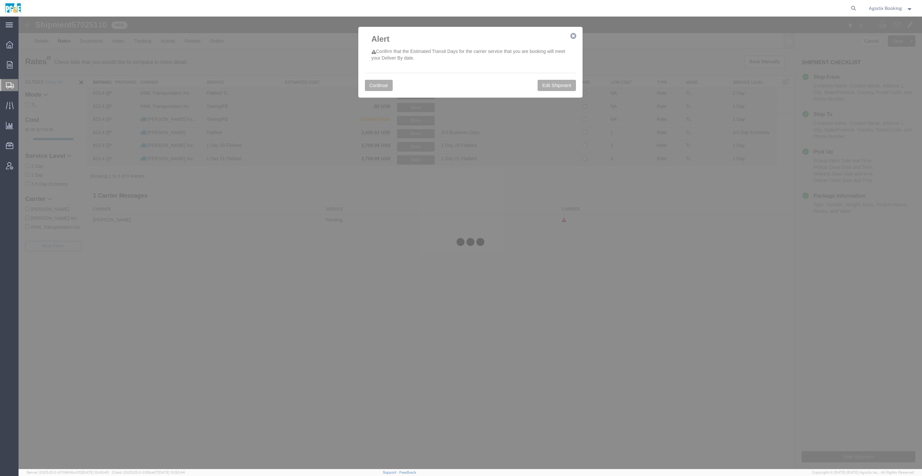
scroll to position [0, 0]
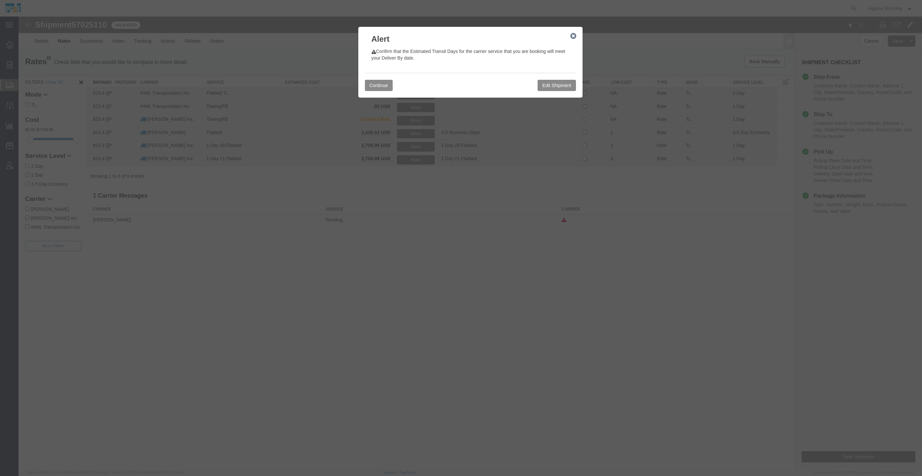
click at [572, 32] on button "button" at bounding box center [573, 36] width 8 height 8
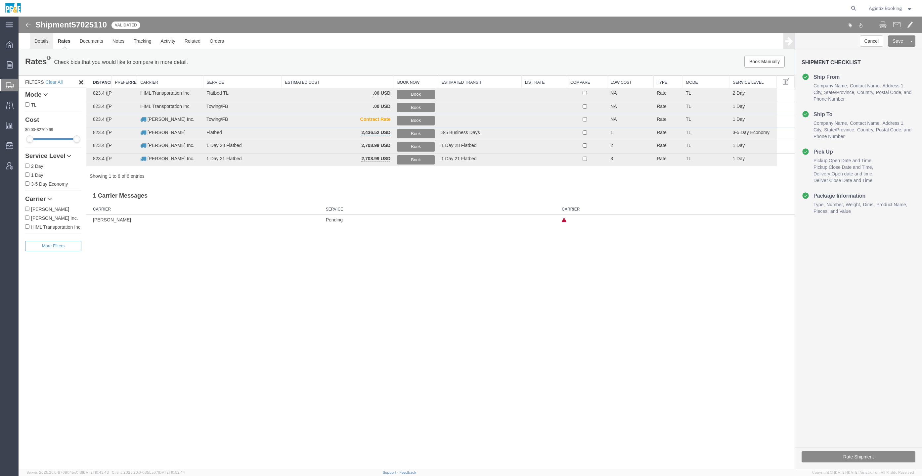
click at [37, 40] on link "Details" at bounding box center [41, 41] width 23 height 16
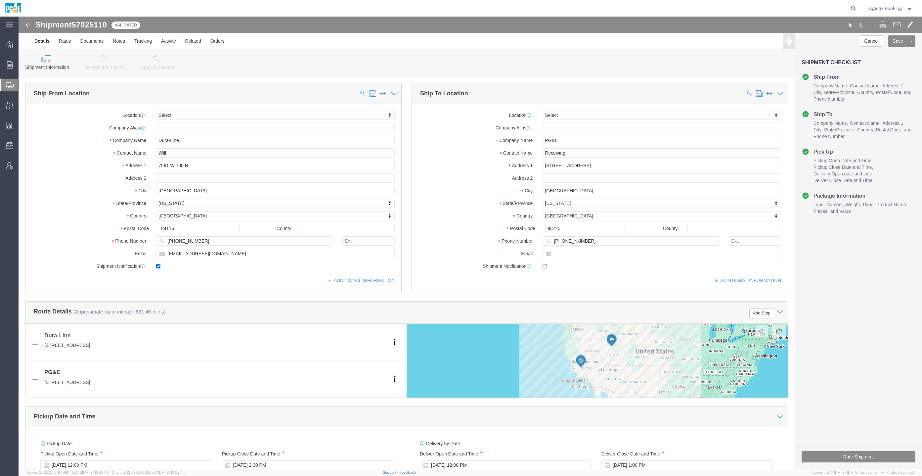
click link "Special Services"
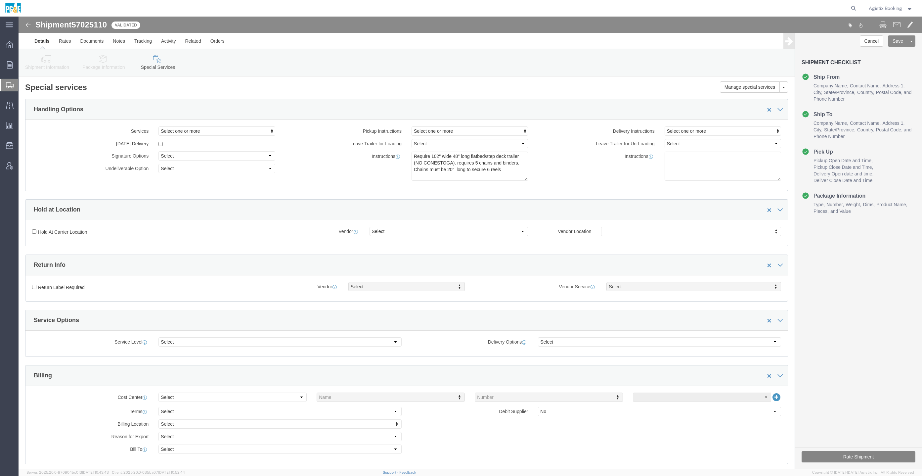
click button "Rate Shipment"
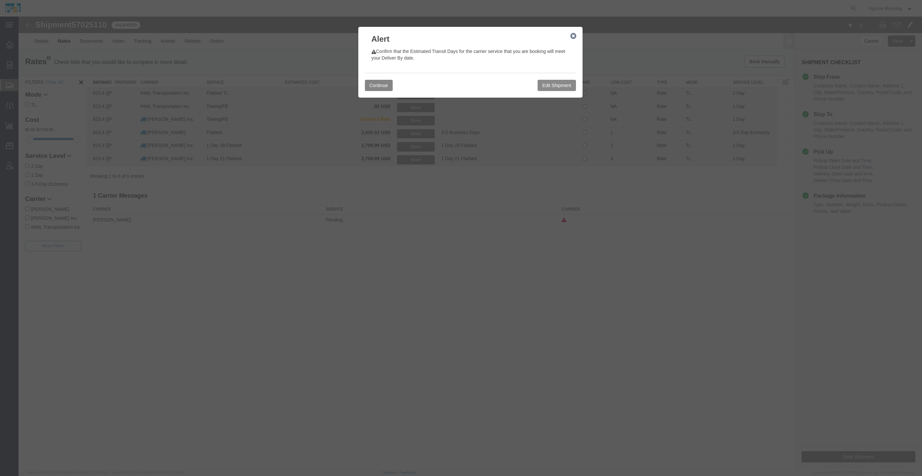
click at [387, 85] on button "Continue" at bounding box center [379, 85] width 28 height 11
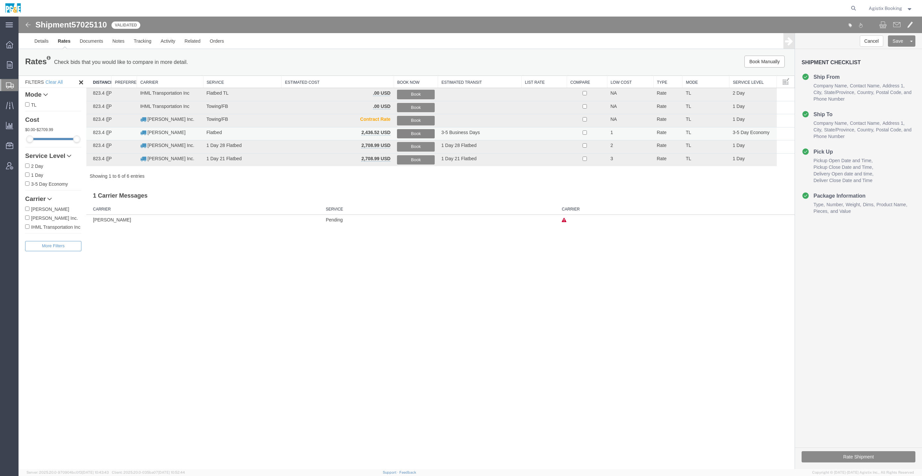
click at [417, 134] on button "Book" at bounding box center [416, 134] width 38 height 10
